Goal: Transaction & Acquisition: Purchase product/service

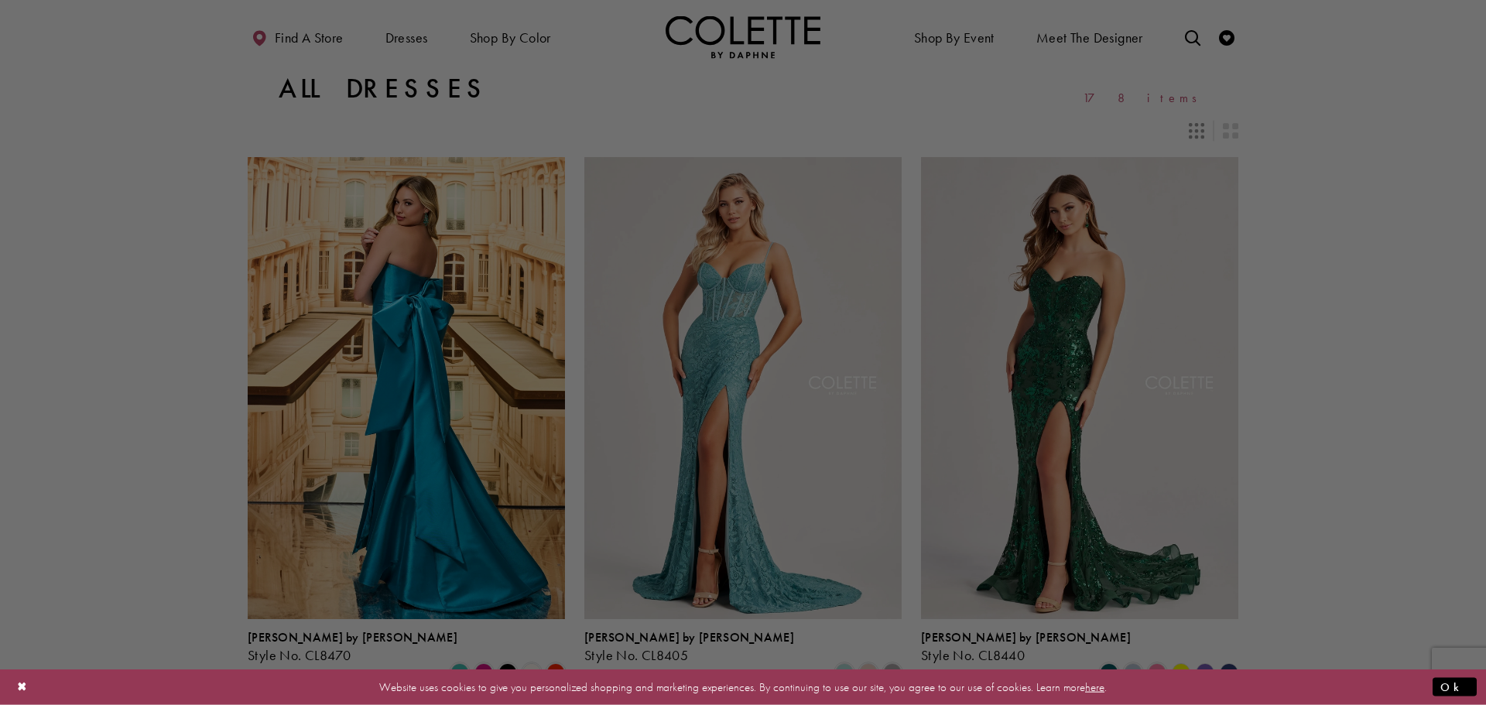
click at [949, 39] on div at bounding box center [750, 356] width 1500 height 712
click at [937, 36] on div at bounding box center [750, 356] width 1500 height 712
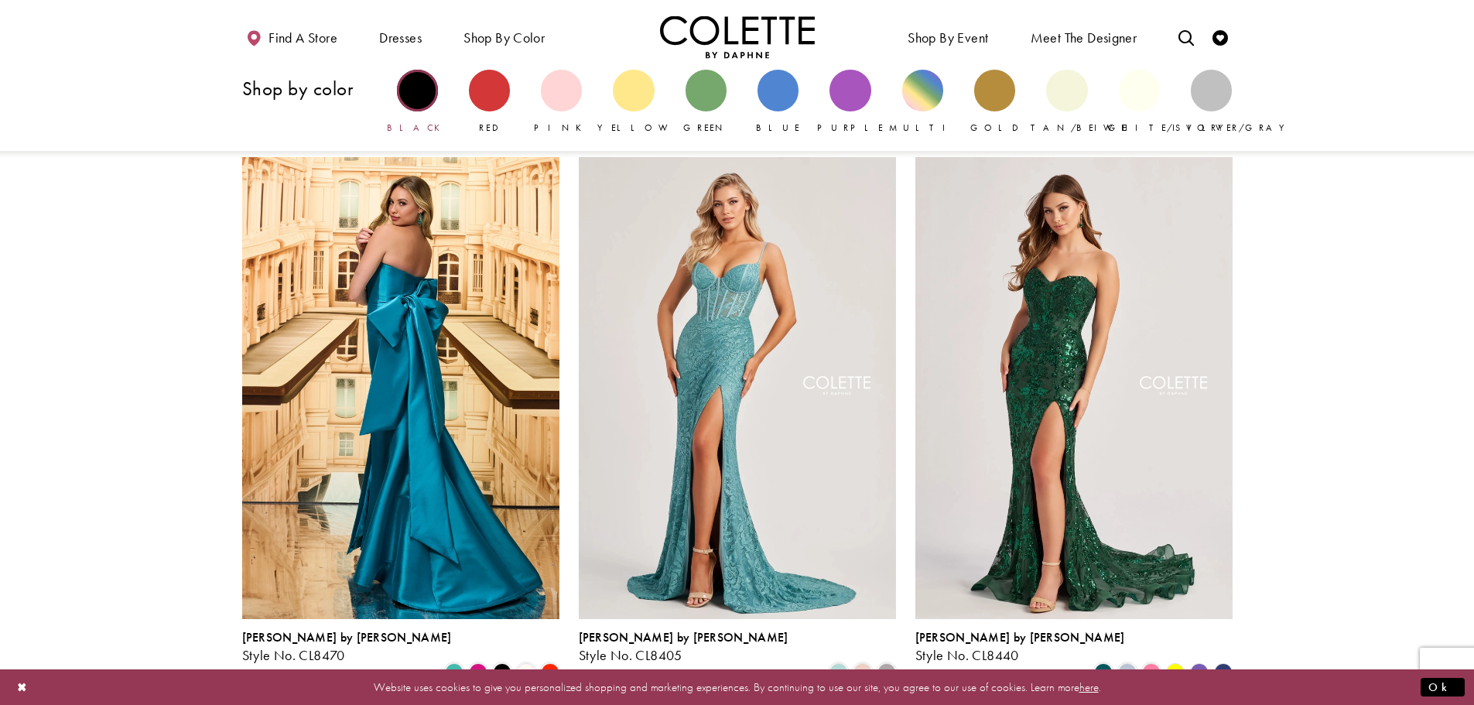
click at [416, 85] on div "Primary block" at bounding box center [417, 90] width 41 height 41
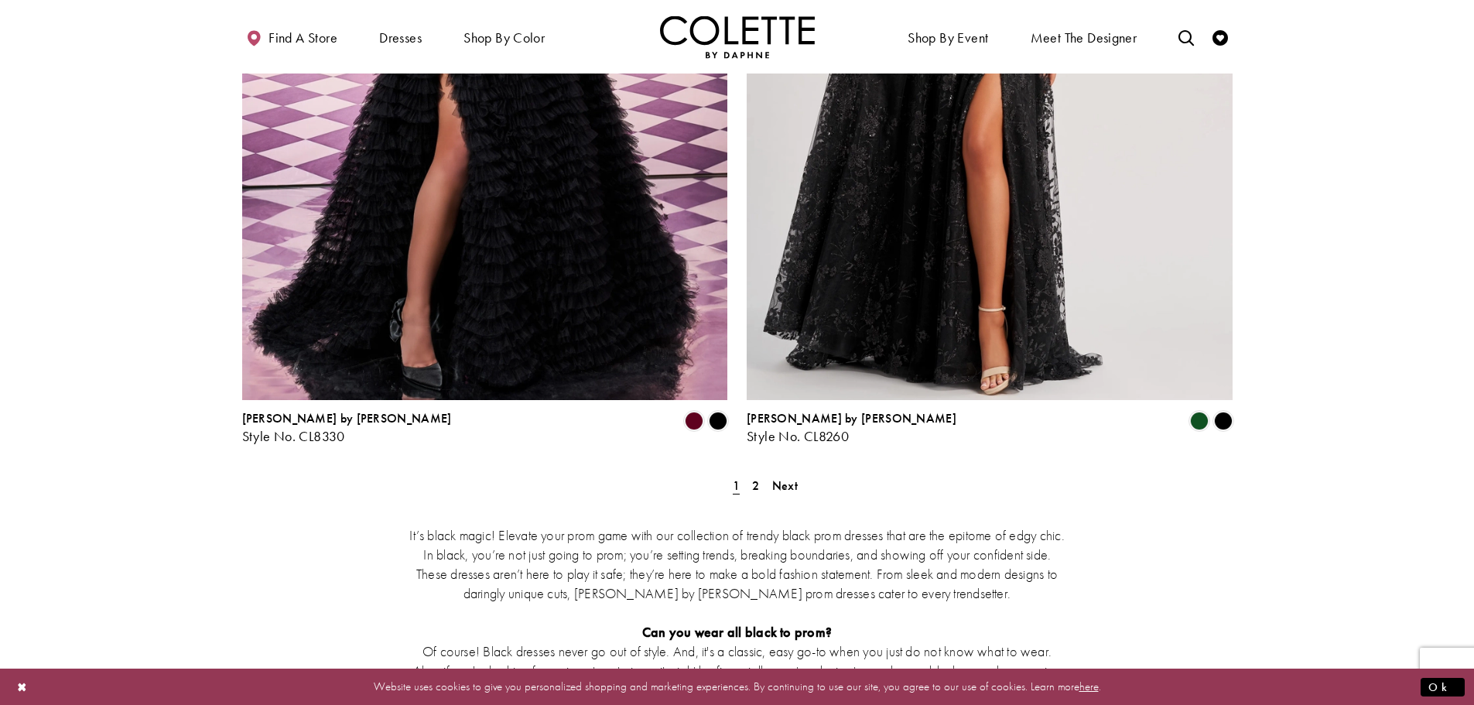
scroll to position [2838, 0]
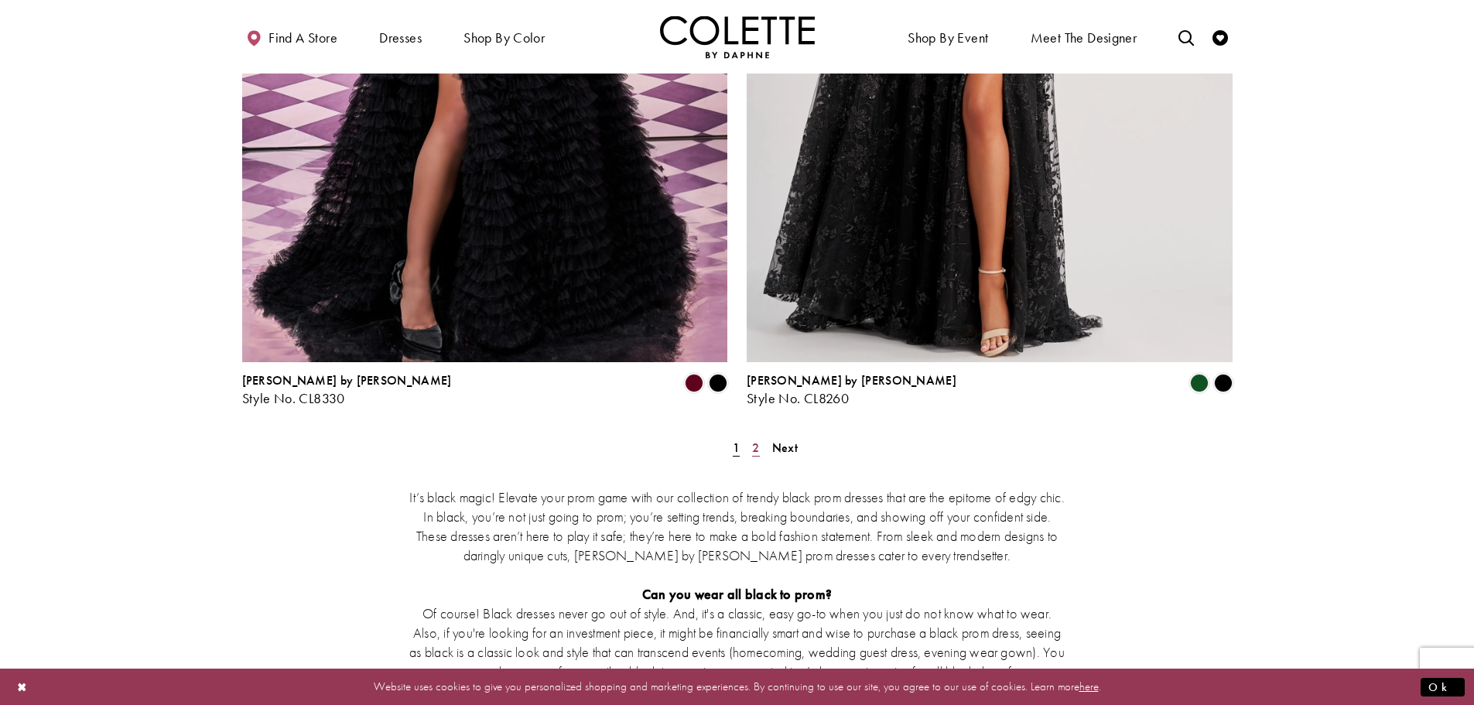
click at [755, 440] on span "2" at bounding box center [755, 448] width 7 height 16
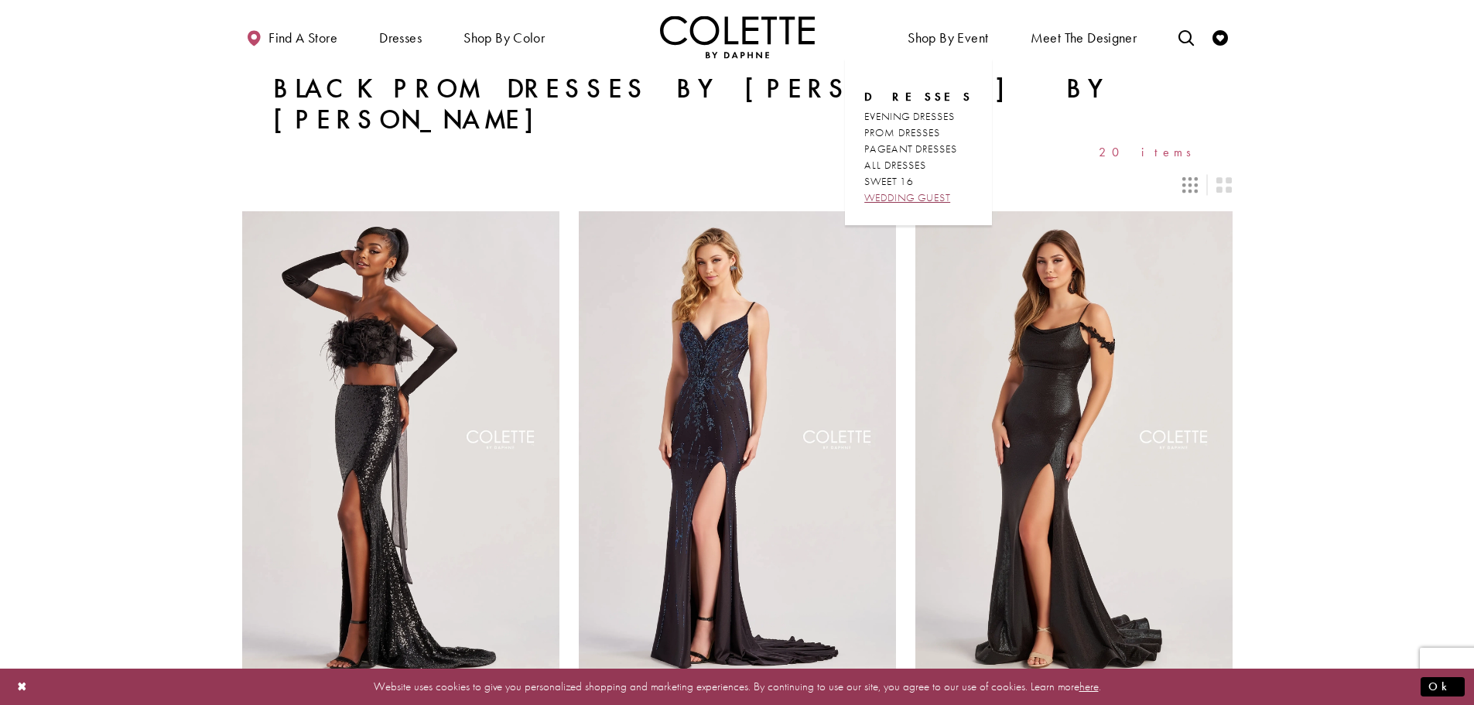
click at [926, 198] on span "WEDDING GUEST" at bounding box center [907, 197] width 86 height 14
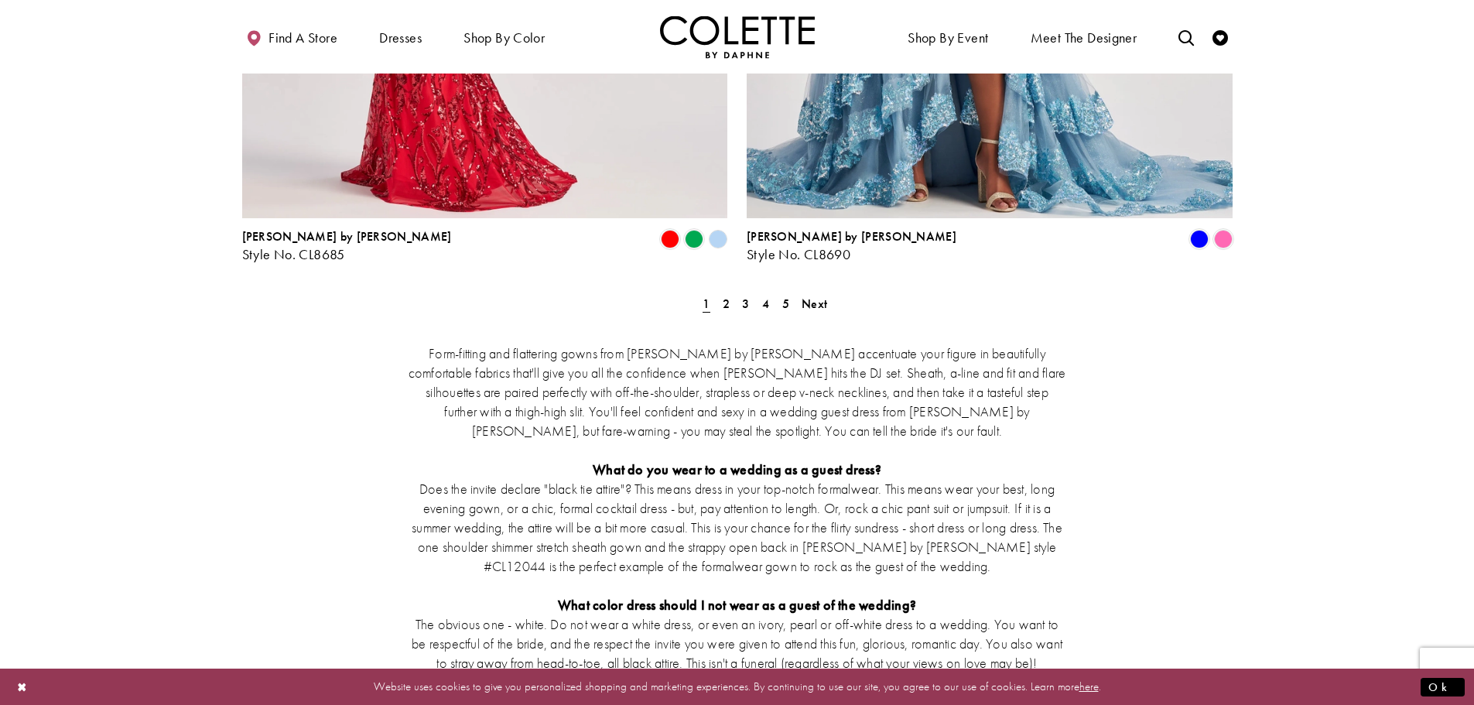
scroll to position [2941, 0]
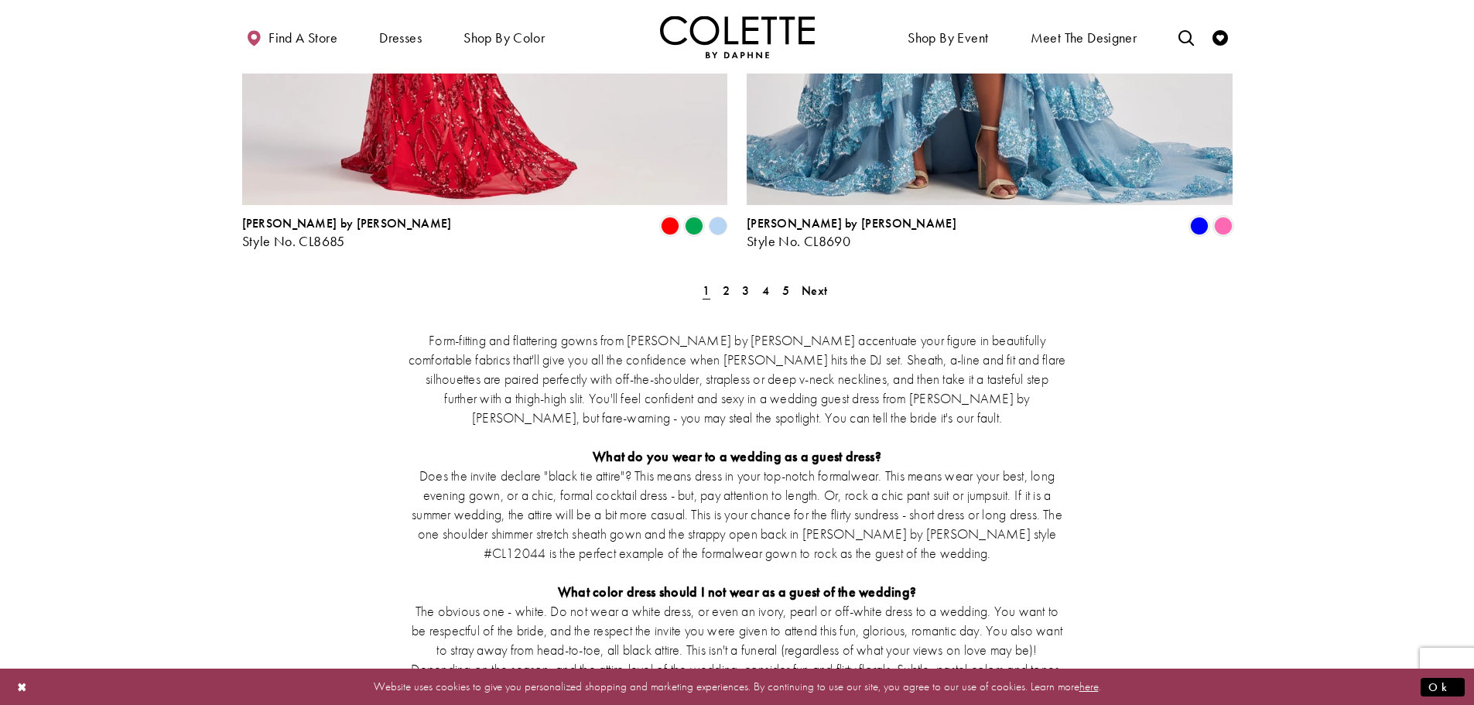
click at [809, 297] on div "Form-fitting and flattering gowns from Colette by Daphne accentuate your figure…" at bounding box center [737, 561] width 991 height 529
click at [811, 282] on span "Next" at bounding box center [815, 290] width 26 height 16
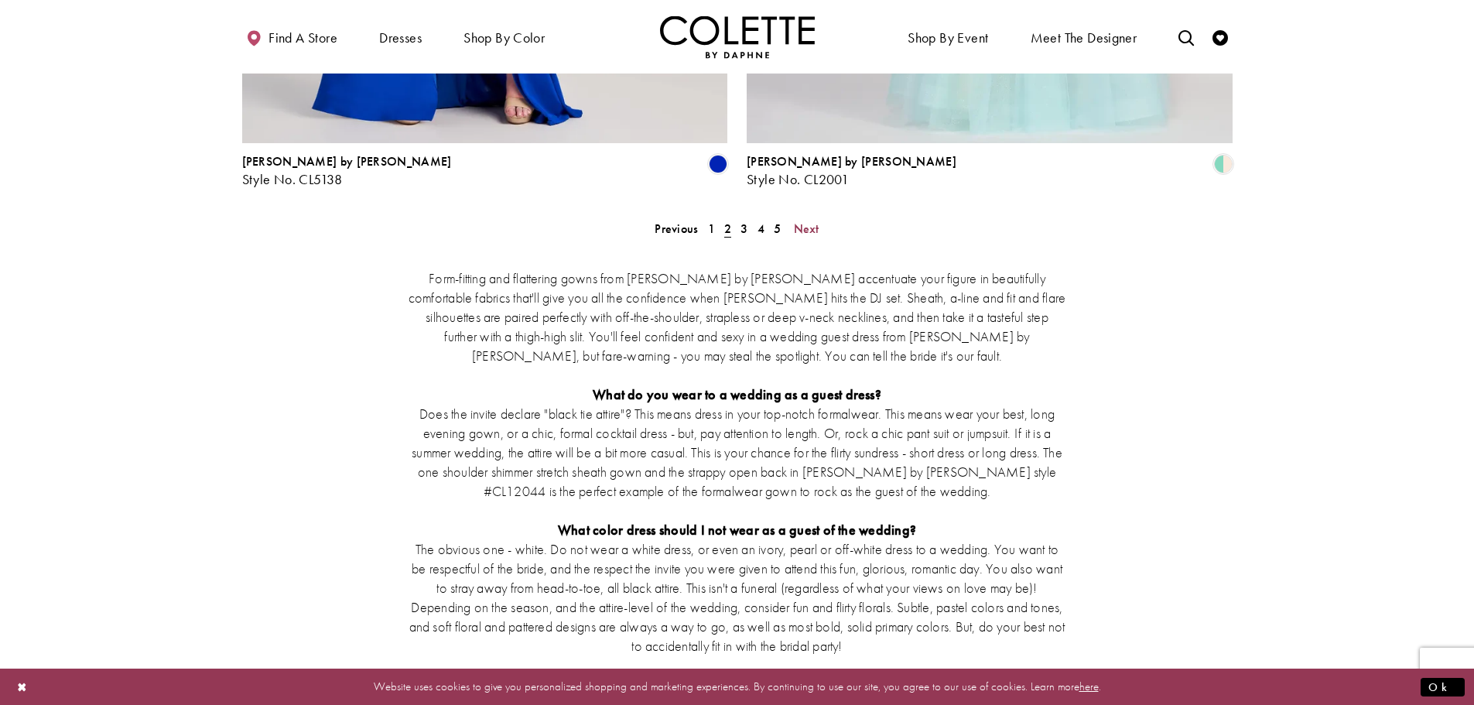
scroll to position [3024, 0]
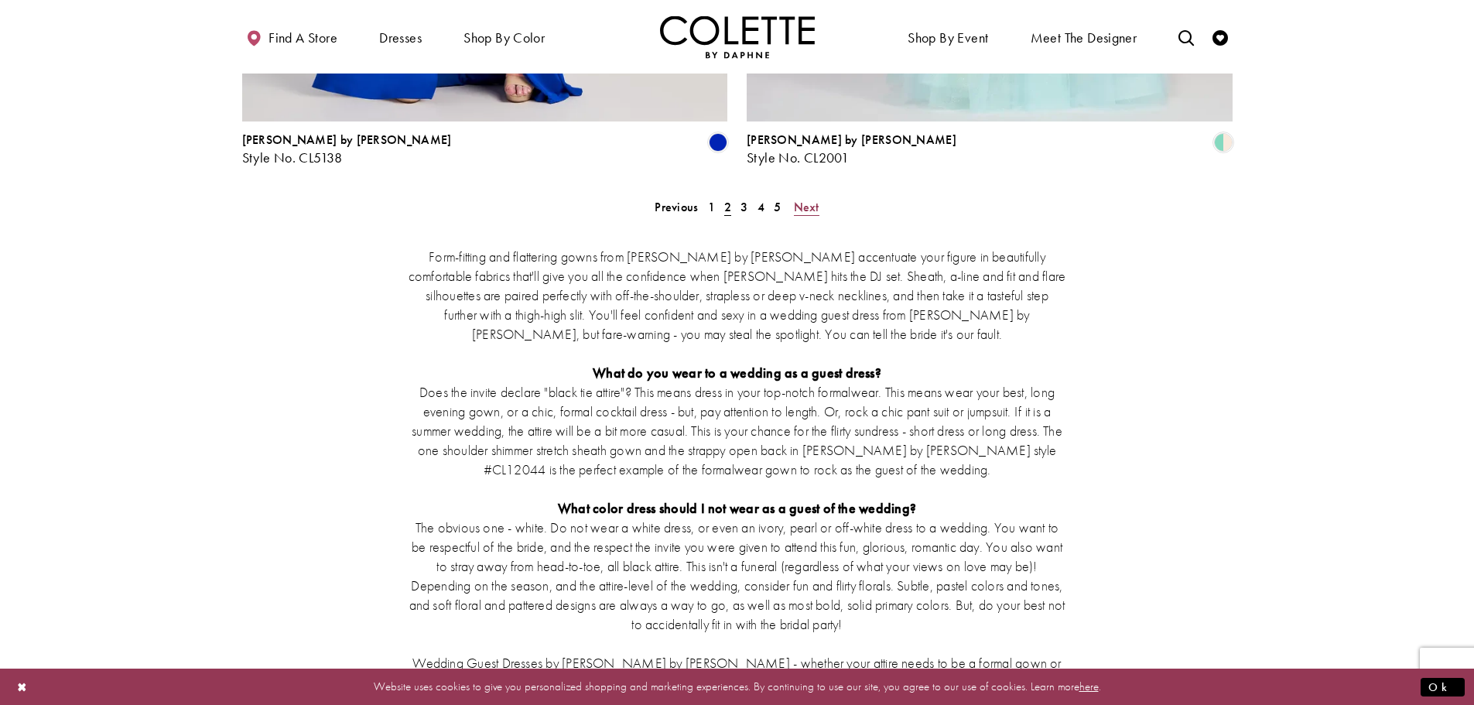
click at [806, 199] on span "Next" at bounding box center [807, 207] width 26 height 16
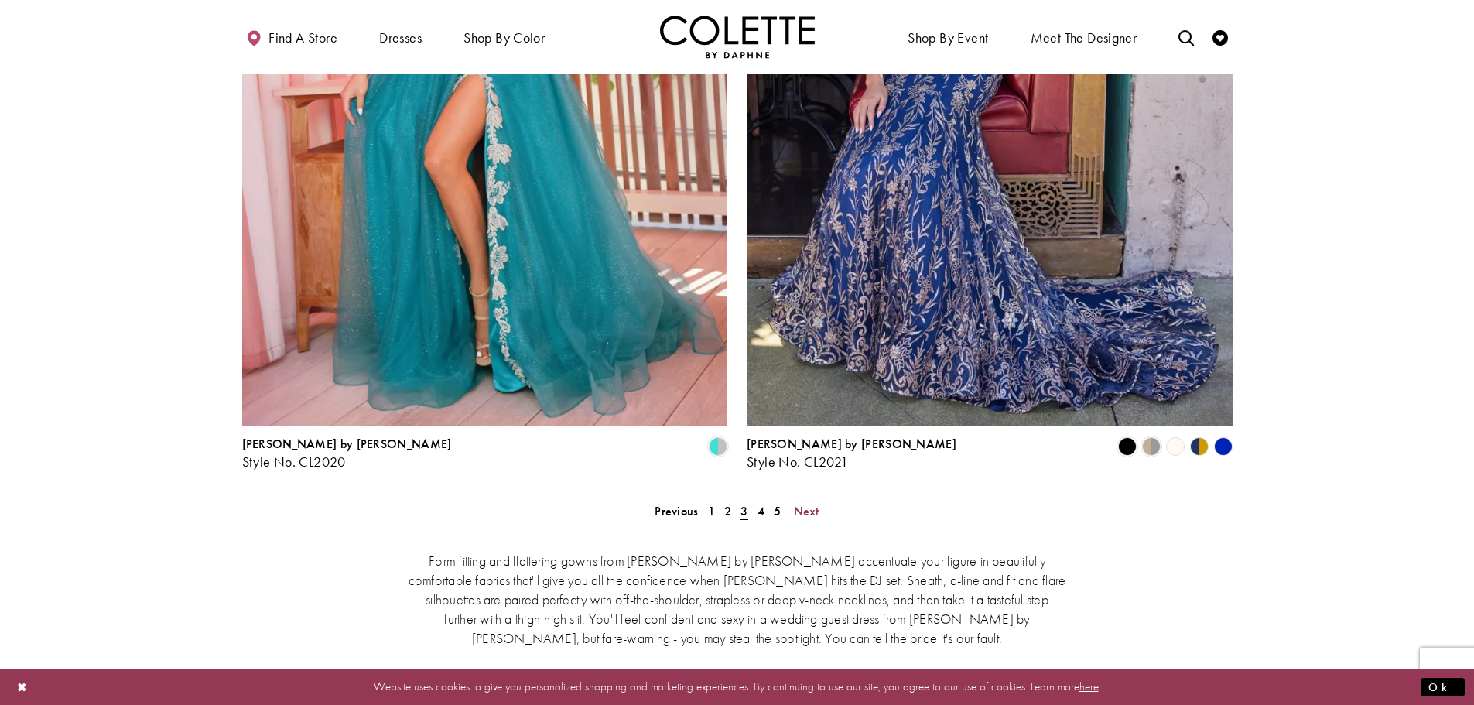
scroll to position [2766, 0]
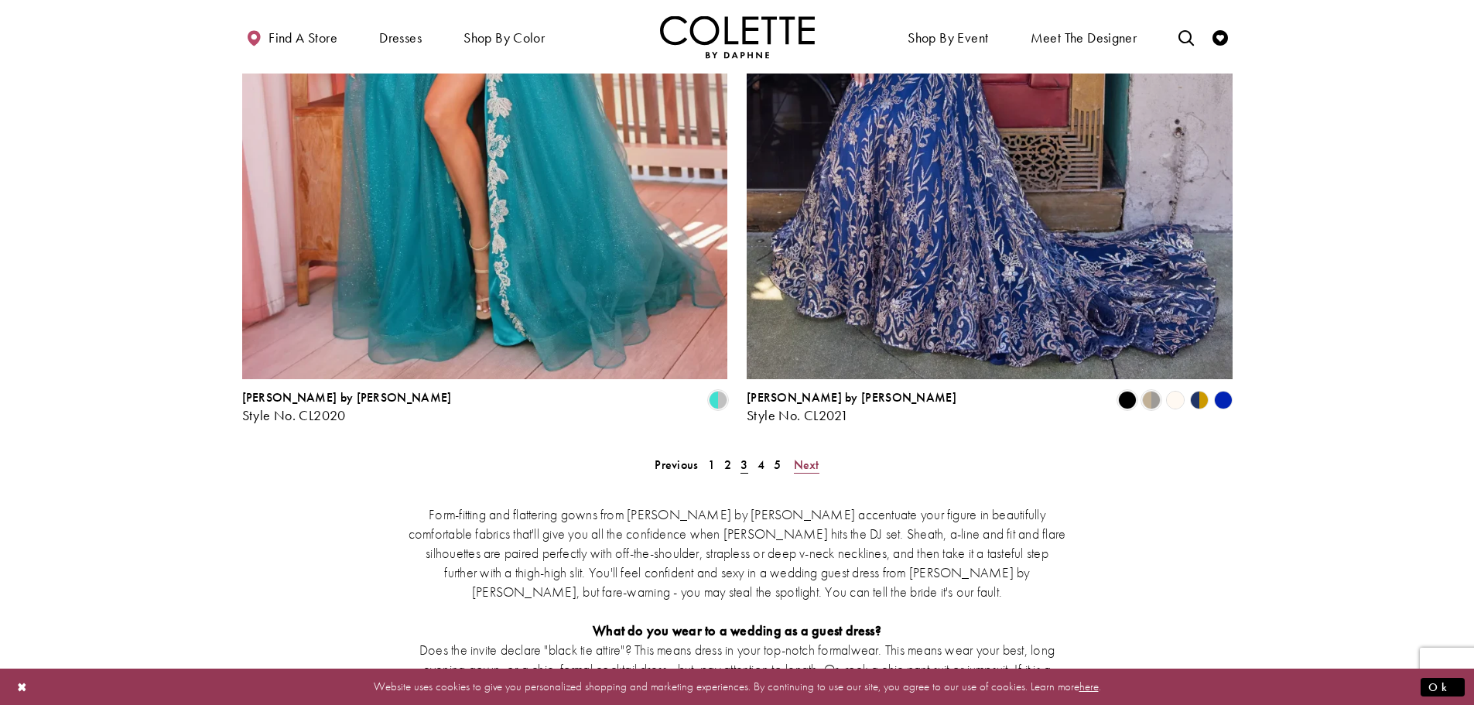
click at [809, 457] on span "Next" at bounding box center [807, 465] width 26 height 16
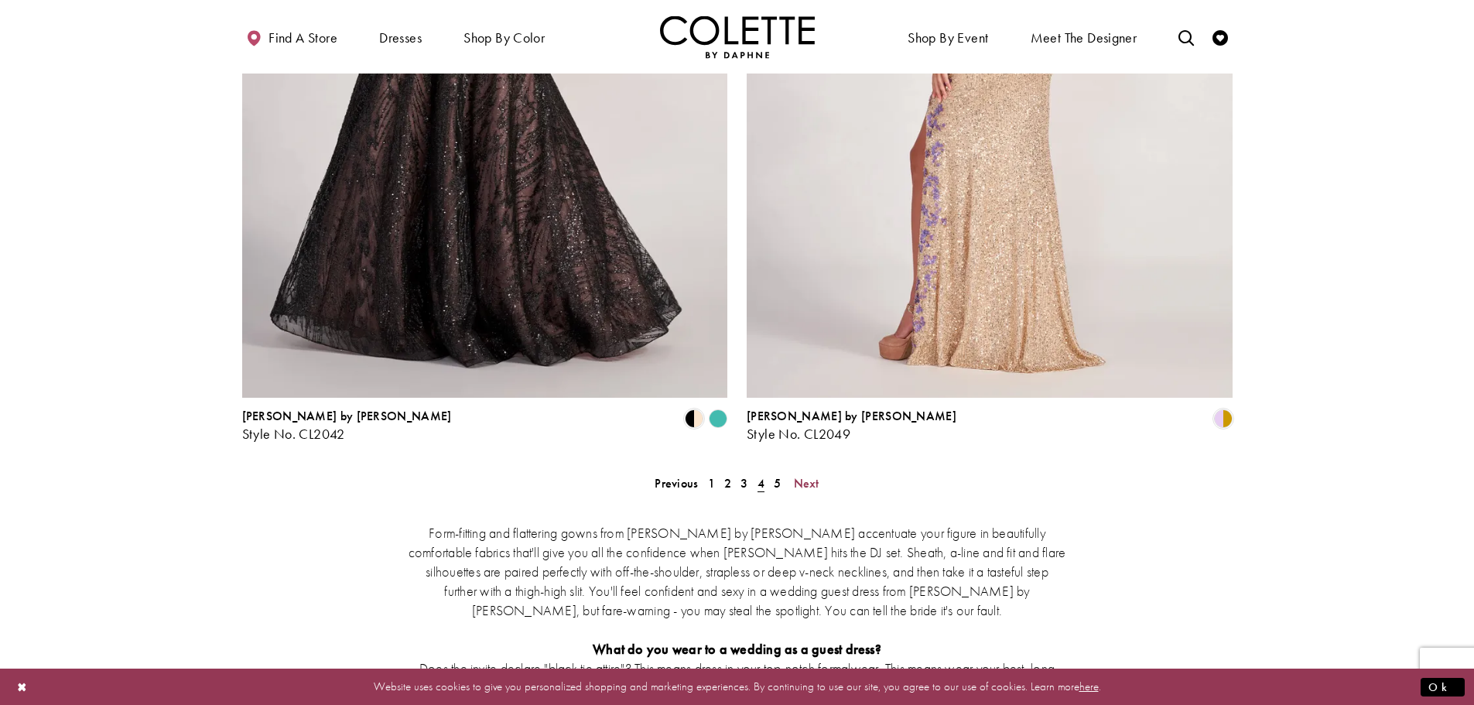
scroll to position [2766, 0]
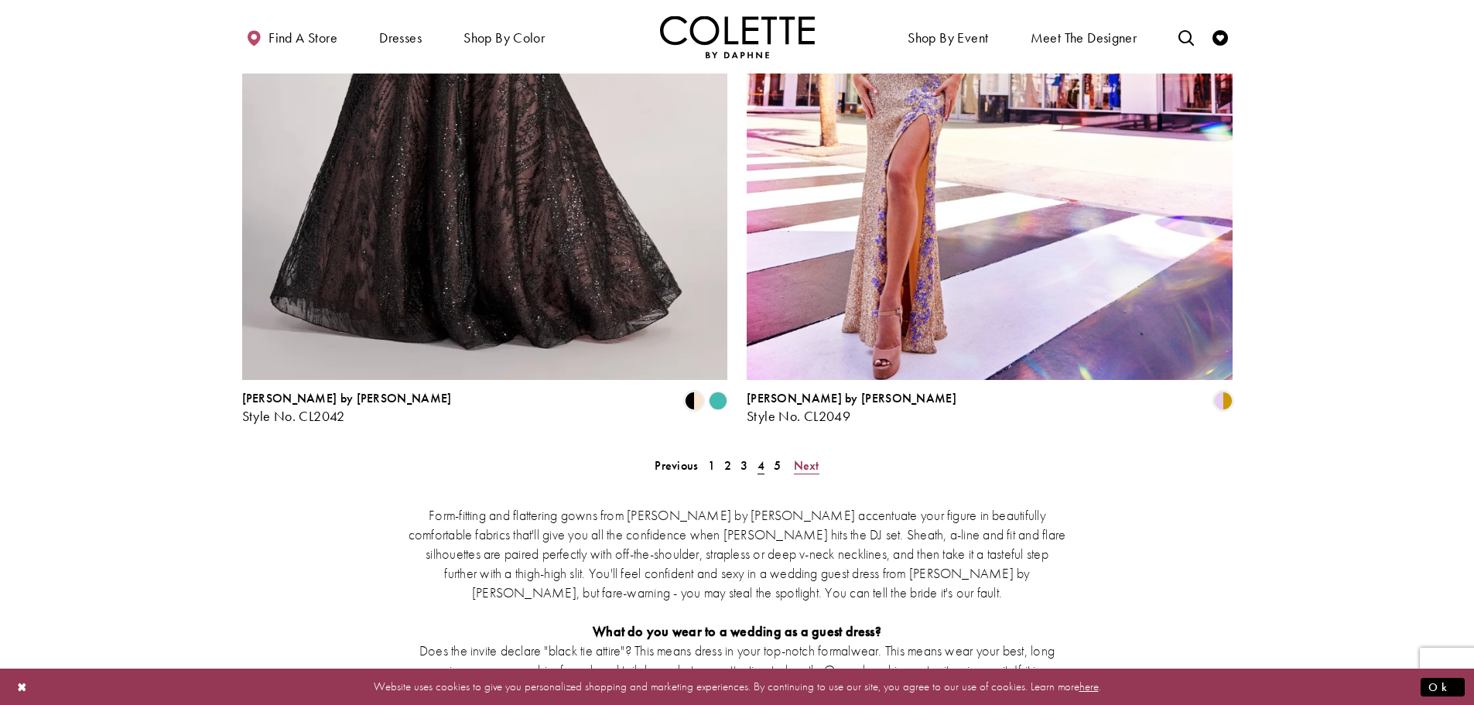
click at [798, 457] on span "Next" at bounding box center [807, 465] width 26 height 16
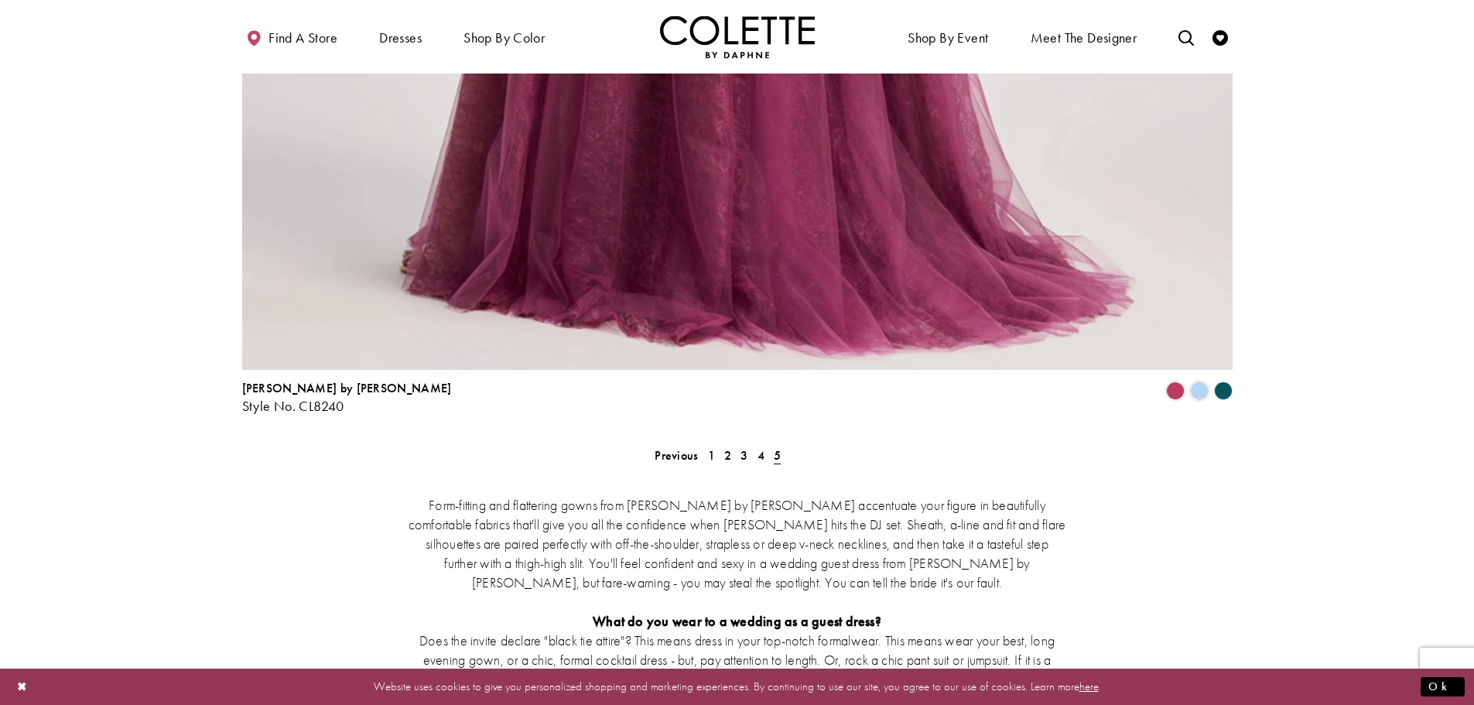
scroll to position [2921, 0]
